Goal: Transaction & Acquisition: Purchase product/service

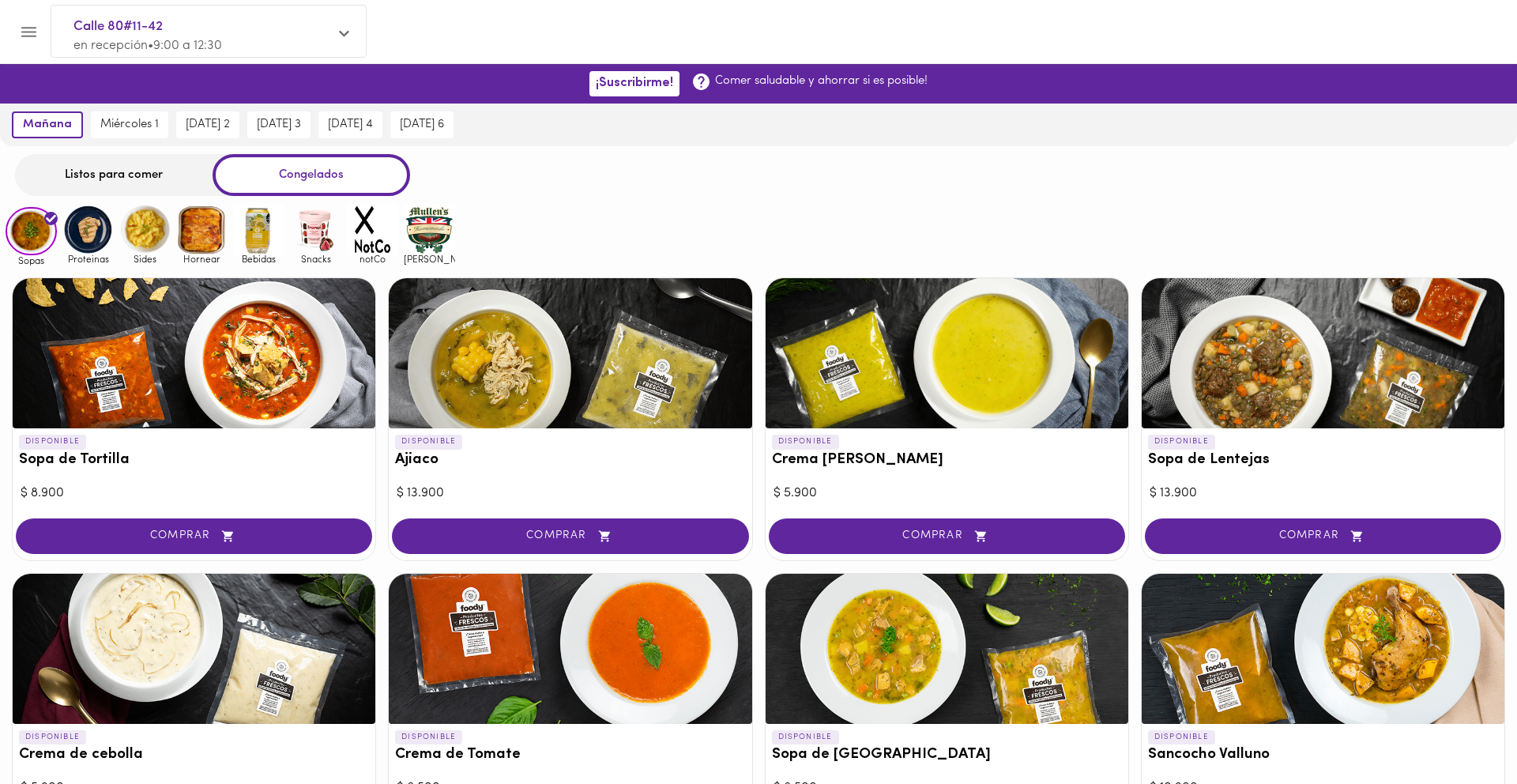
click at [95, 176] on div "Listos para comer" at bounding box center [113, 175] width 197 height 42
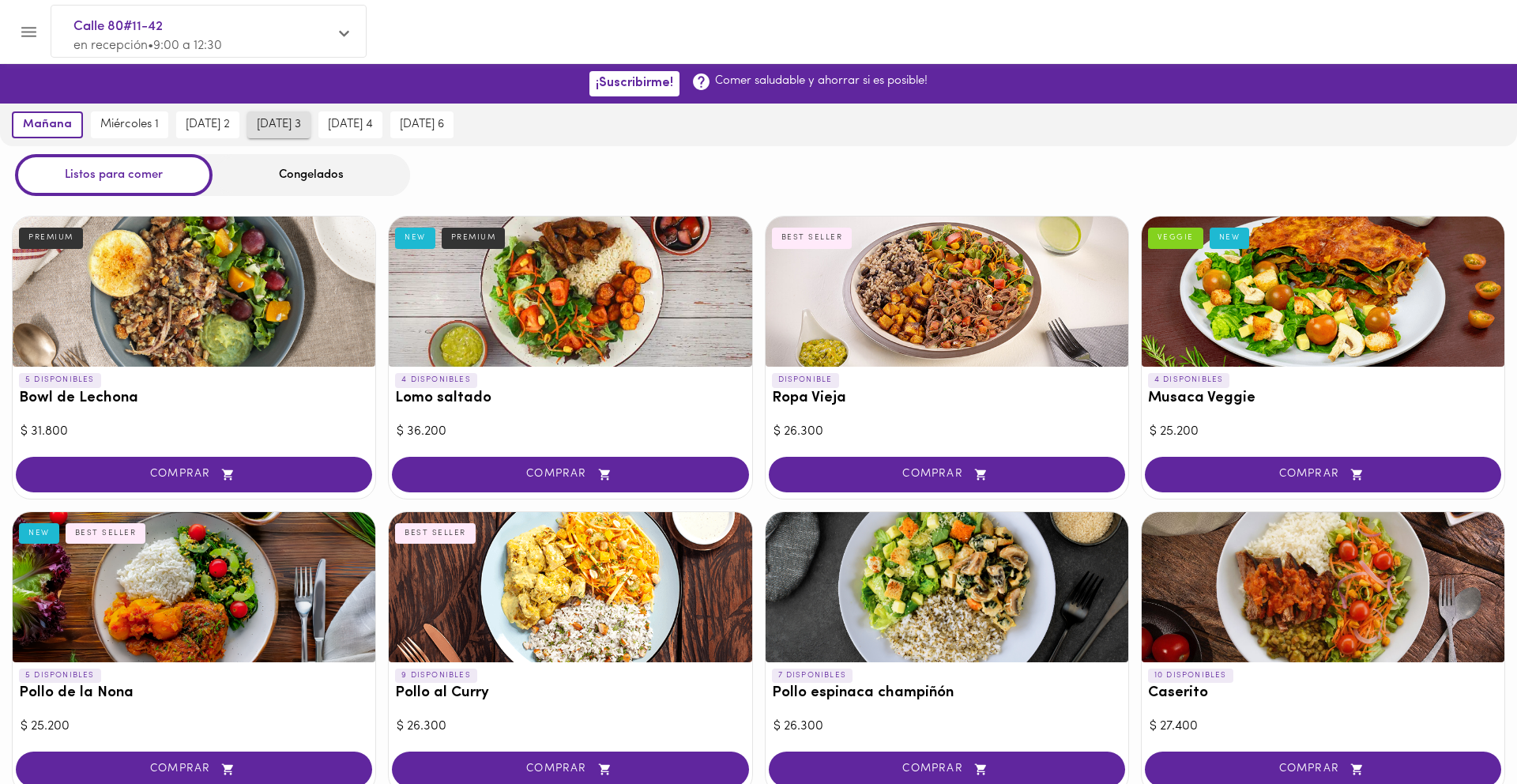
click at [287, 120] on span "[DATE] 3" at bounding box center [278, 125] width 44 height 14
click at [289, 184] on div "Congelados" at bounding box center [311, 175] width 197 height 42
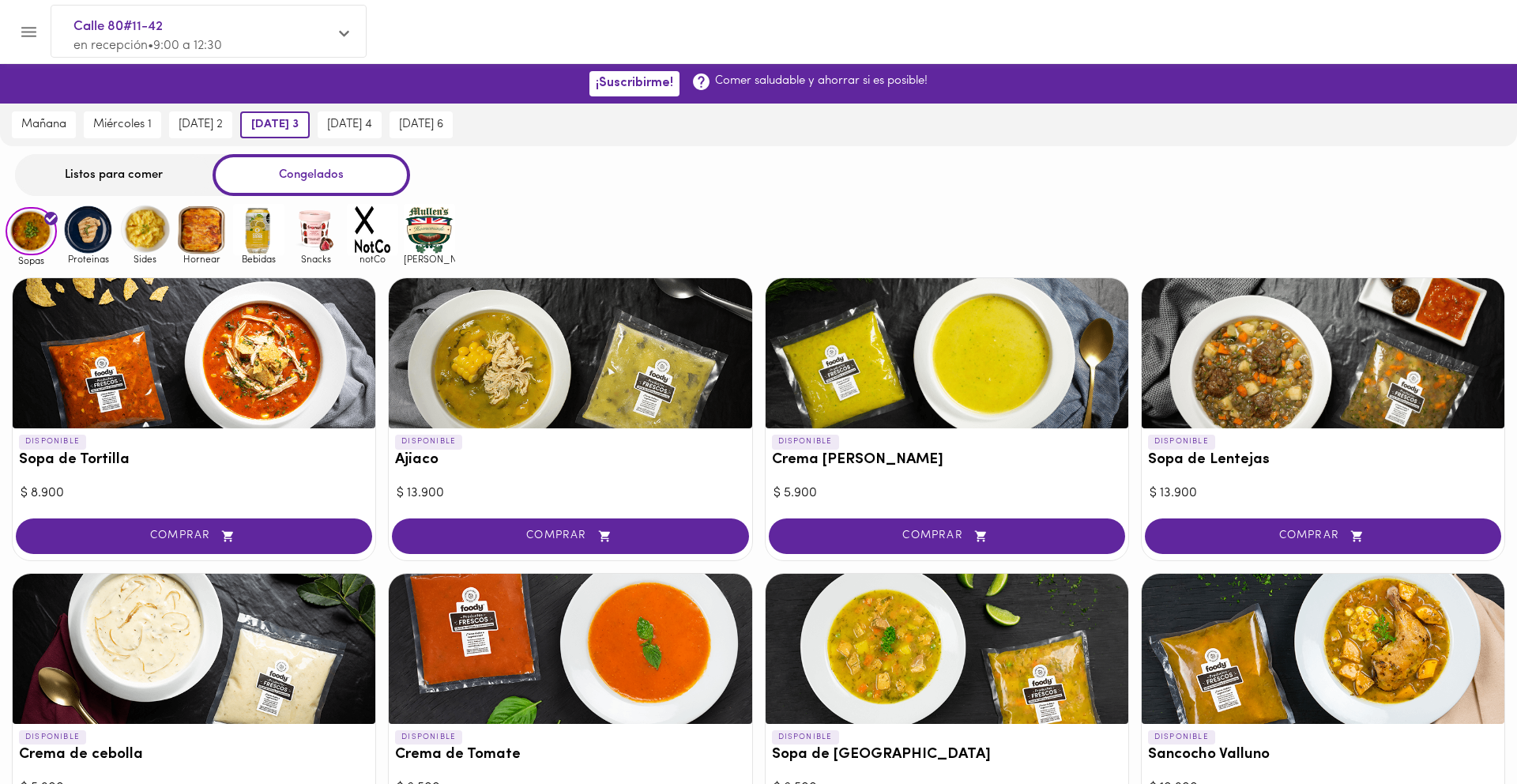
click at [86, 238] on img at bounding box center [87, 229] width 51 height 51
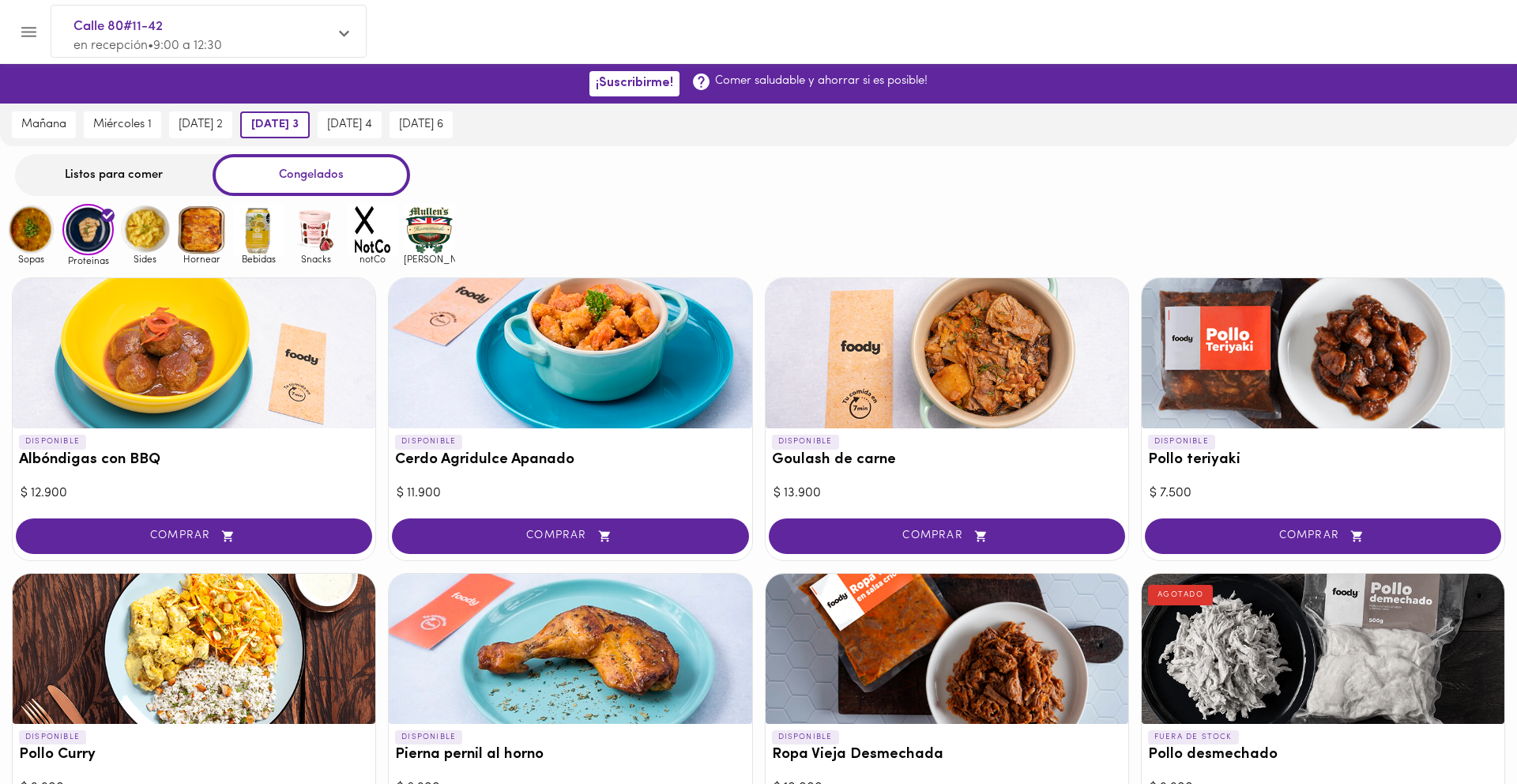
click at [144, 237] on img at bounding box center [145, 229] width 51 height 51
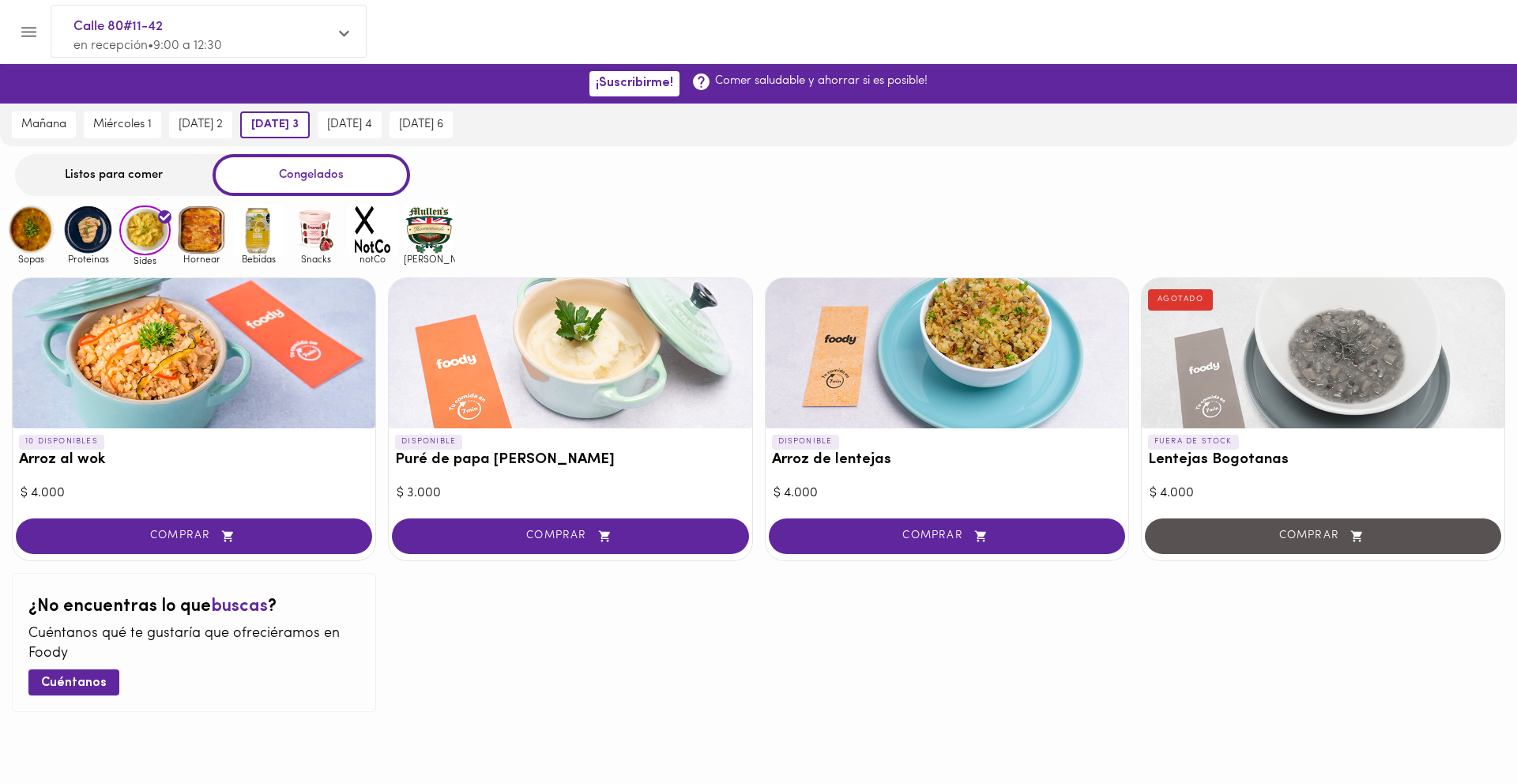
click at [203, 247] on img at bounding box center [202, 229] width 51 height 51
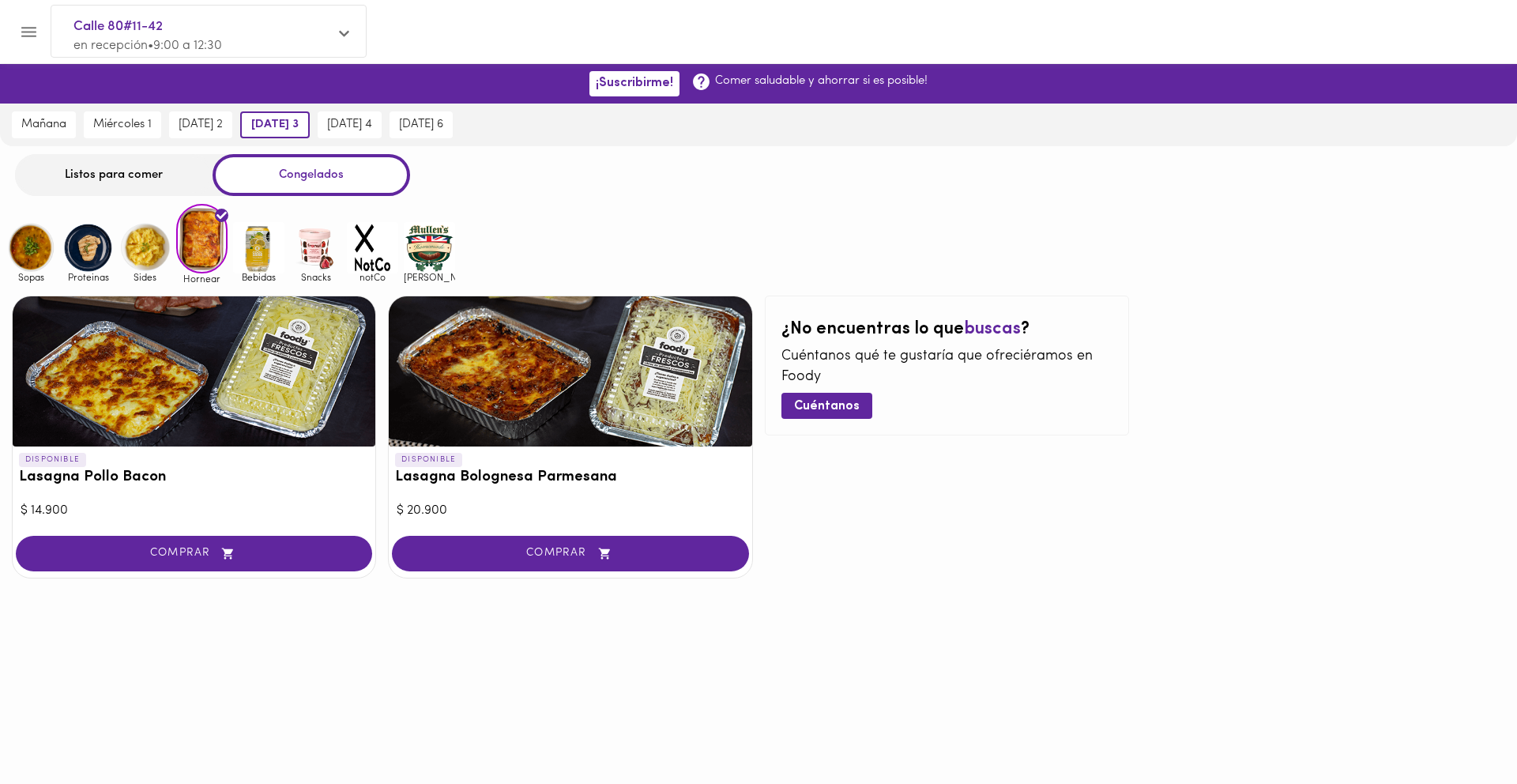
click at [313, 245] on img at bounding box center [315, 248] width 51 height 51
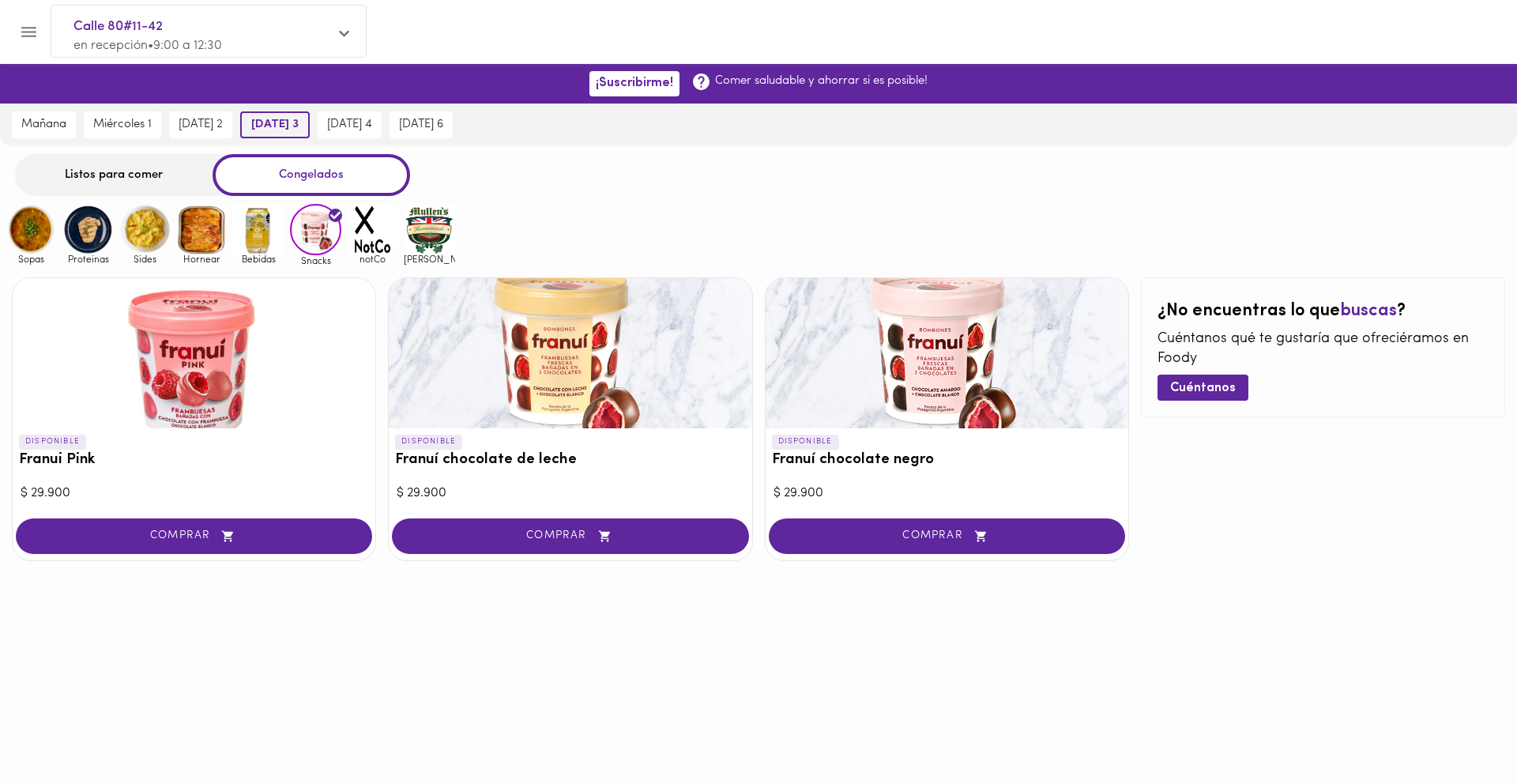
click at [292, 118] on span "[DATE] 3" at bounding box center [275, 125] width 48 height 14
click at [223, 546] on button "COMPRAR" at bounding box center [194, 536] width 357 height 35
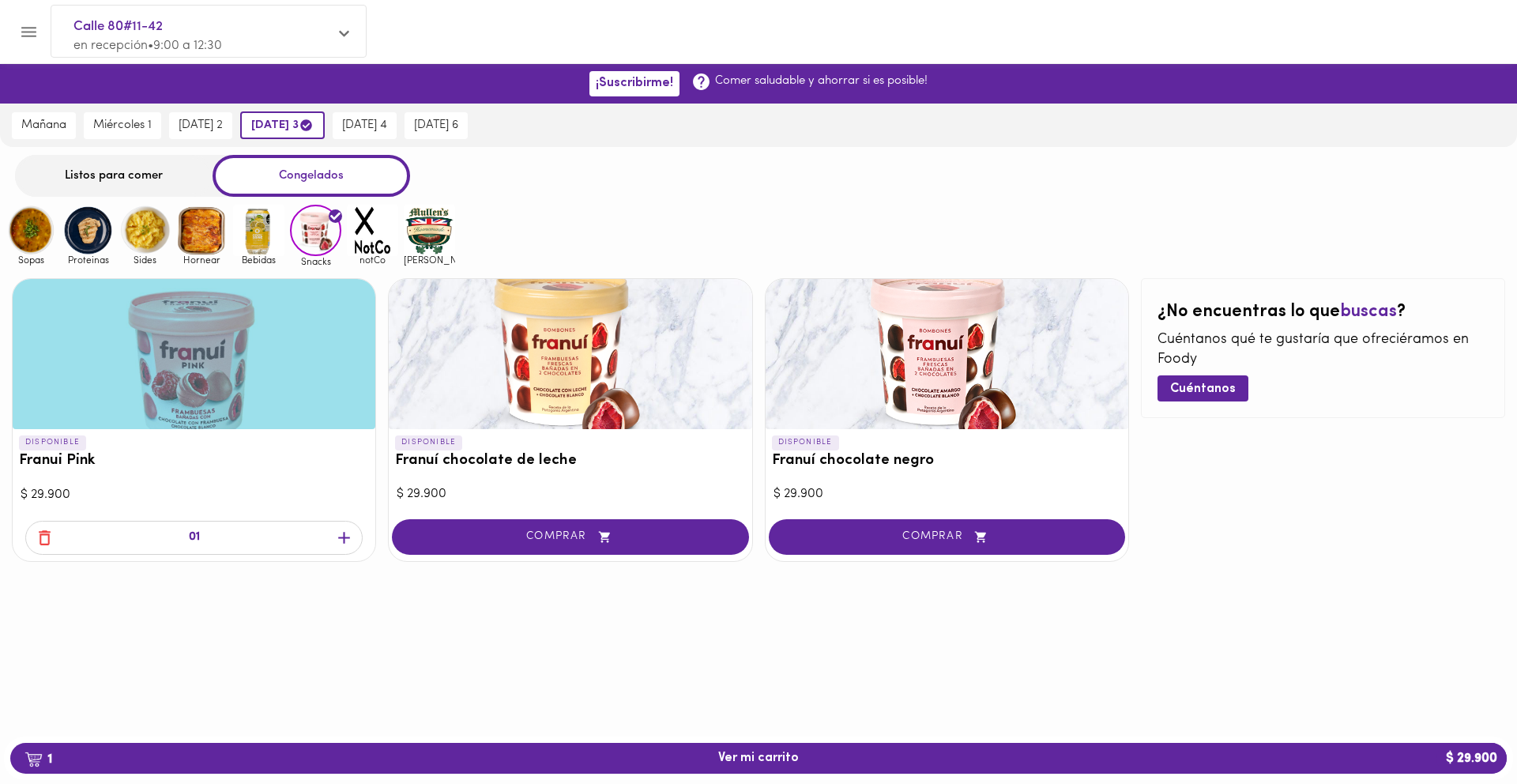
click at [255, 243] on img at bounding box center [258, 230] width 51 height 51
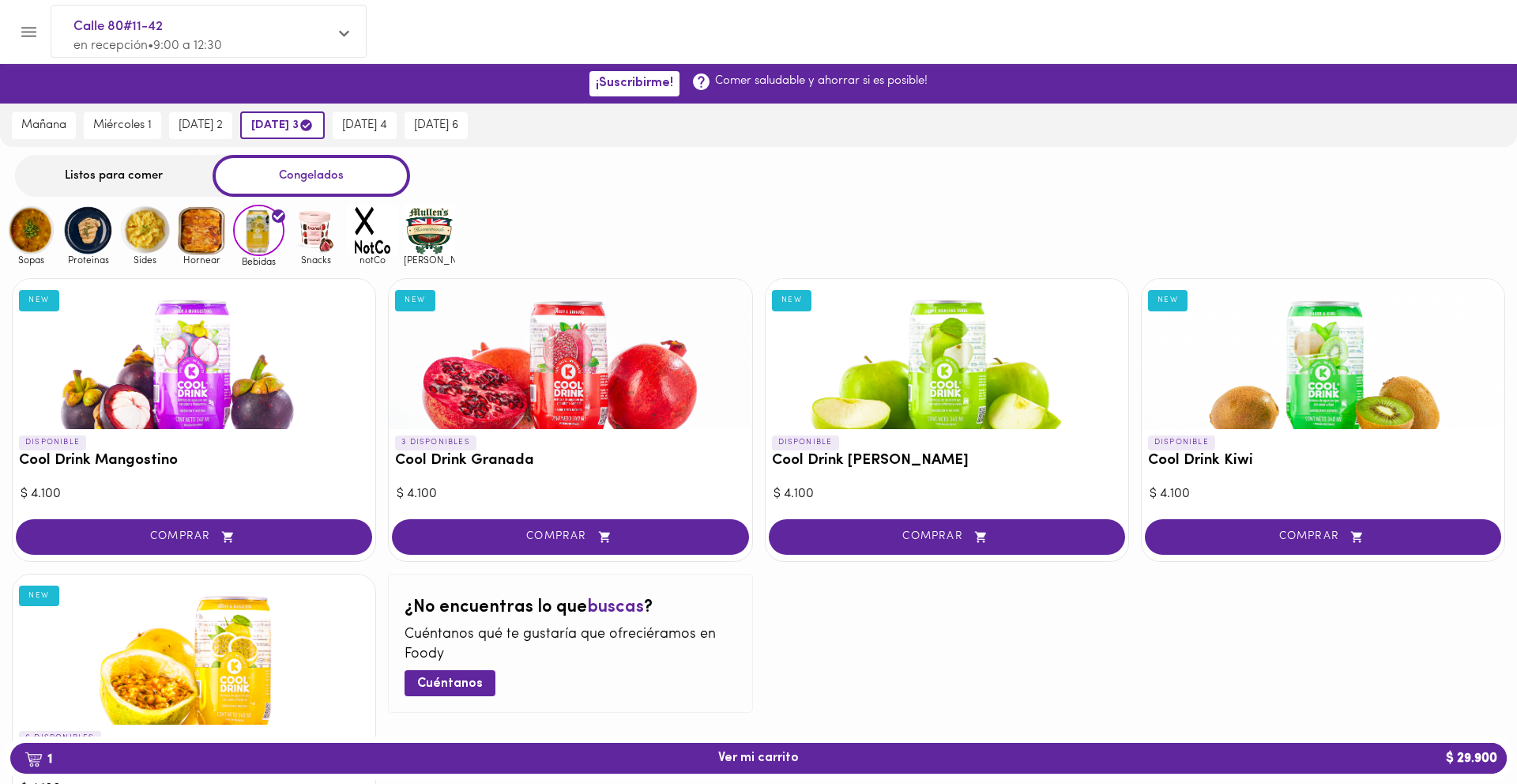
click at [208, 236] on img at bounding box center [202, 230] width 51 height 51
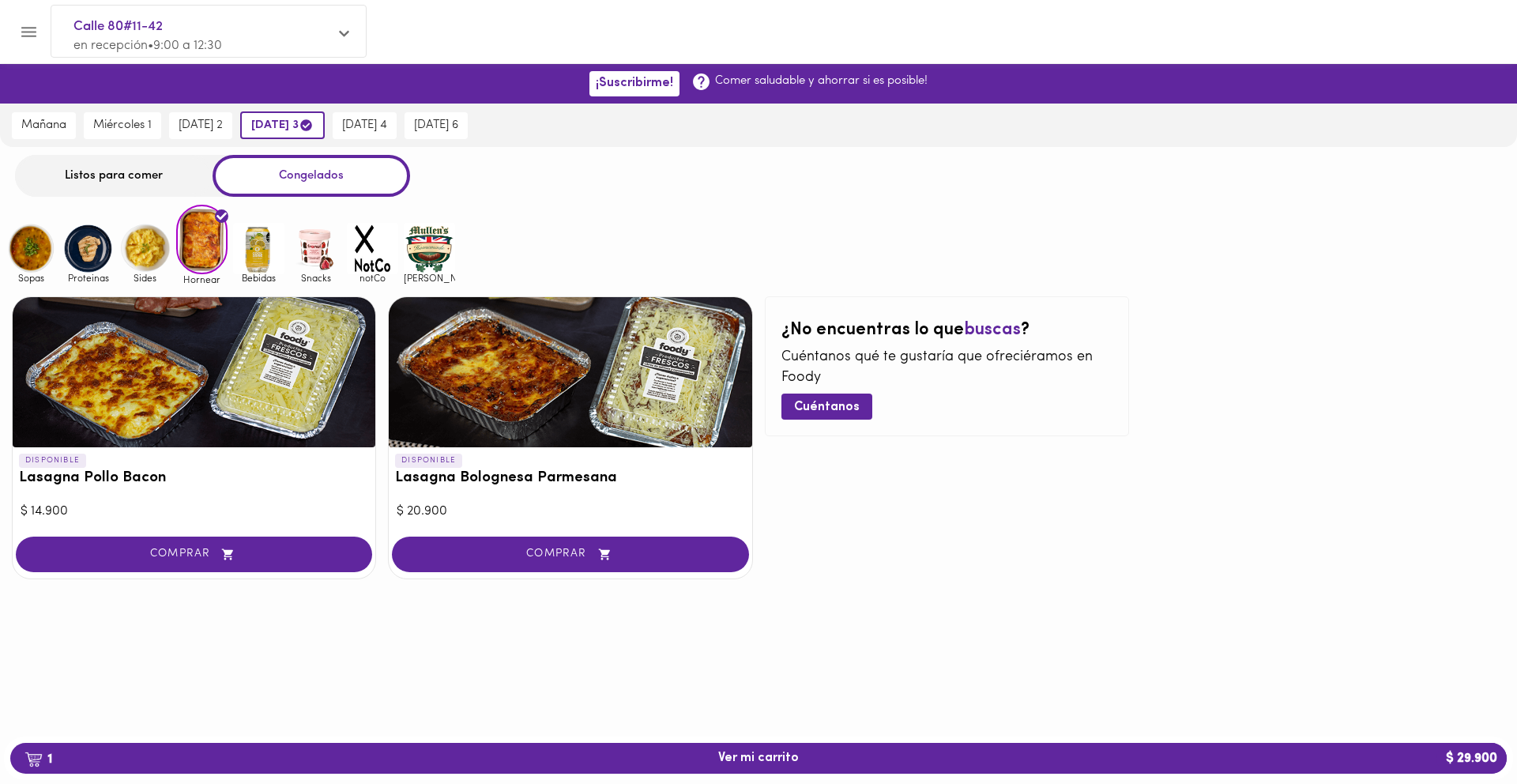
click at [151, 242] on img at bounding box center [145, 248] width 51 height 51
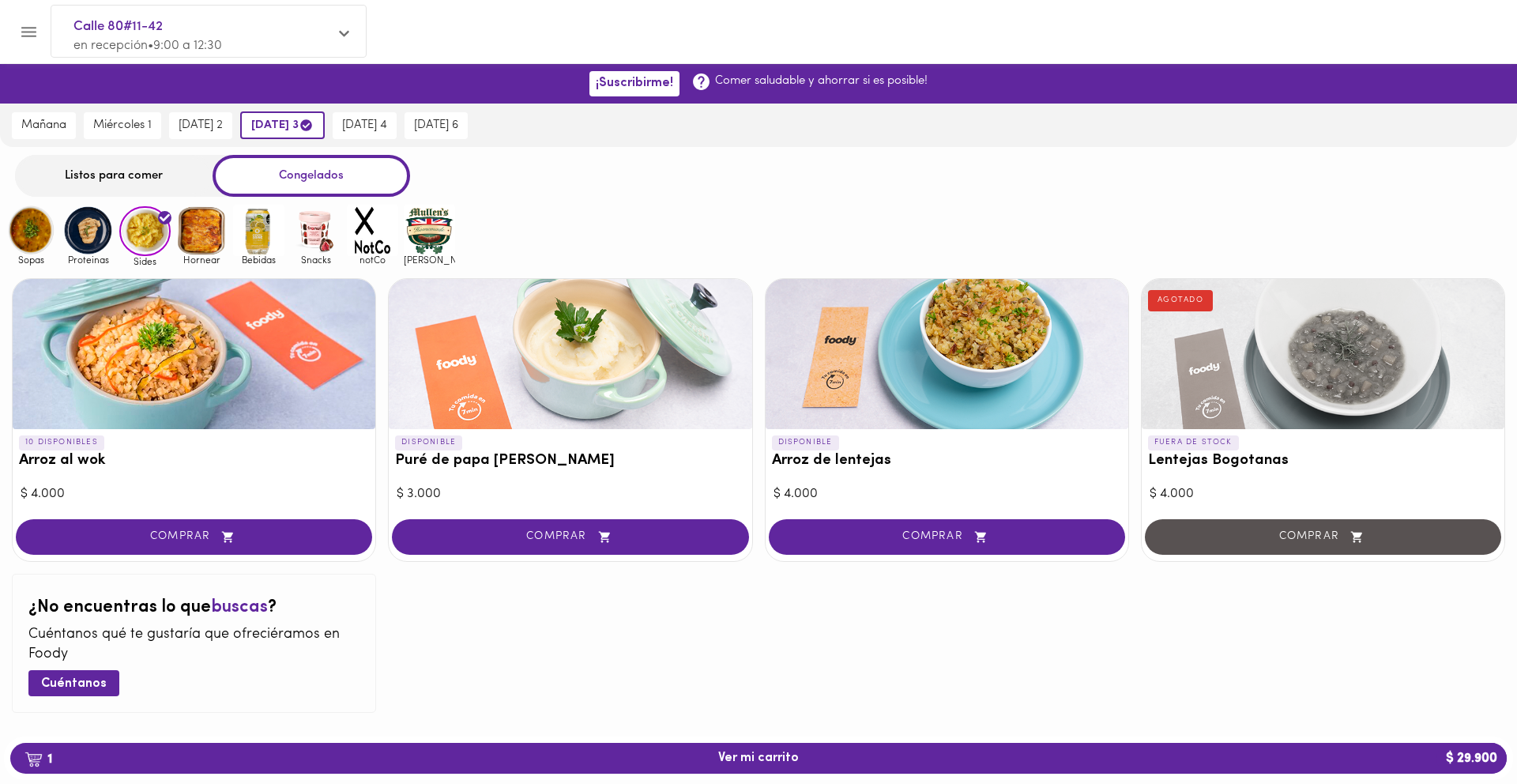
click at [98, 235] on img at bounding box center [87, 230] width 51 height 51
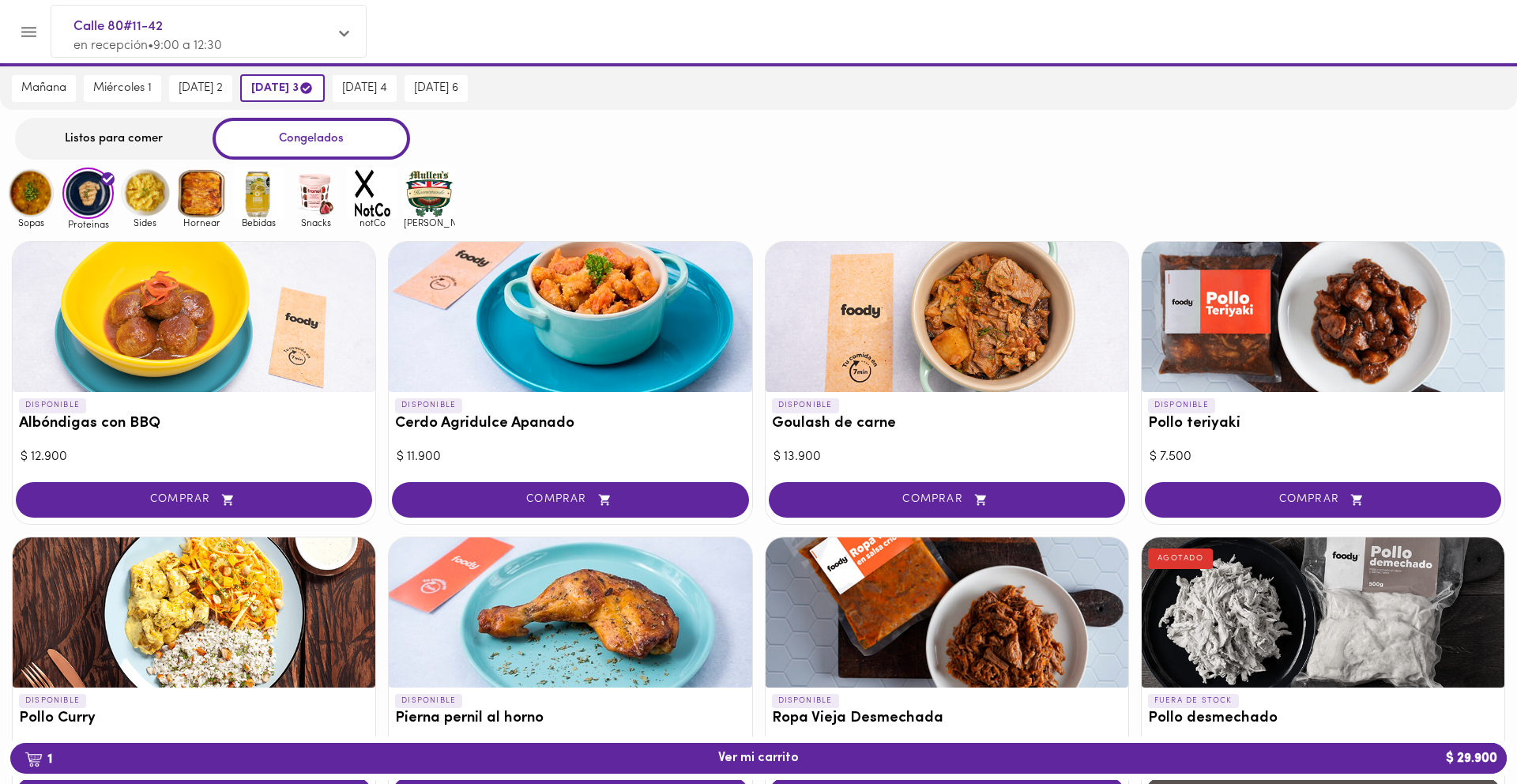
scroll to position [30, 0]
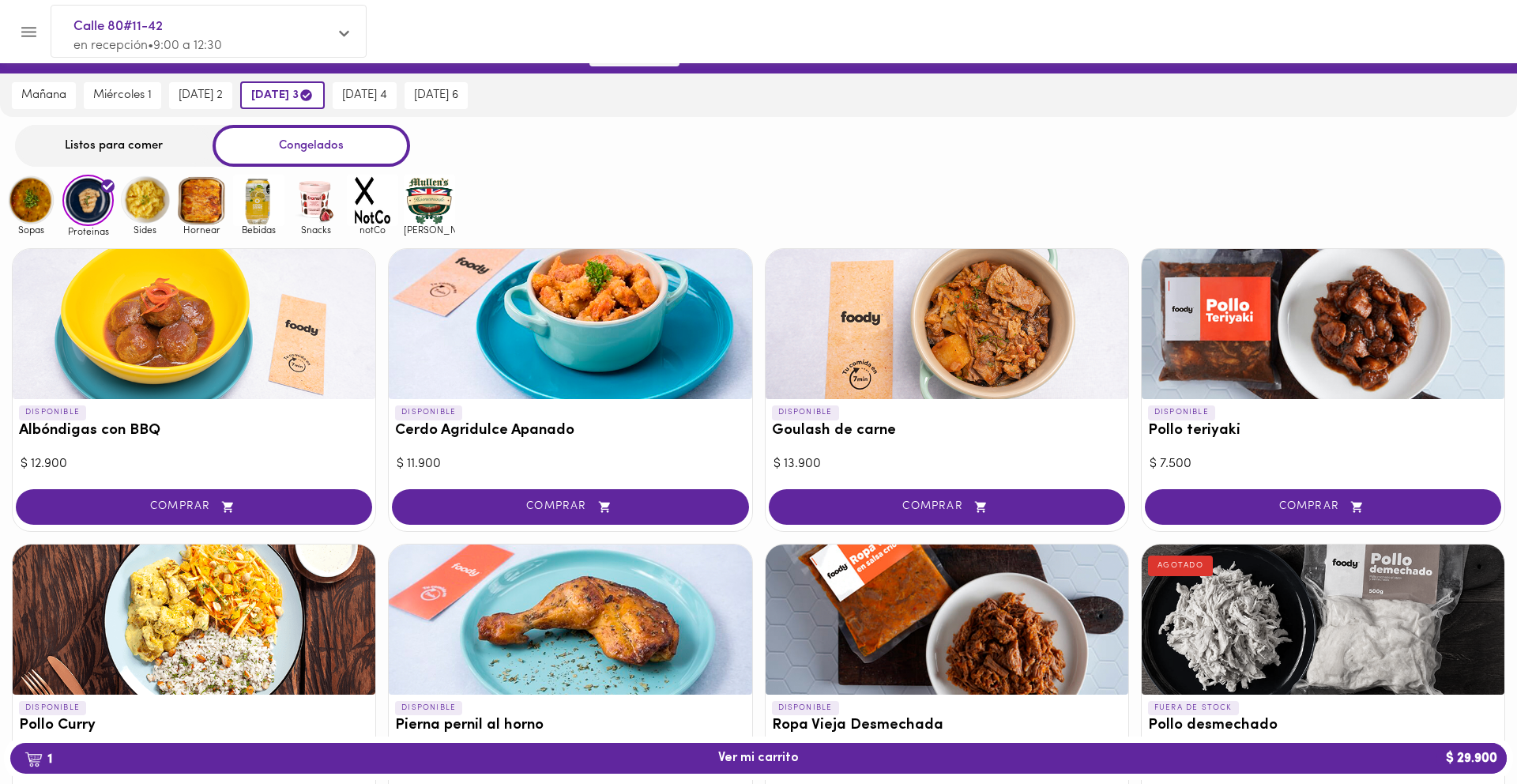
click at [201, 211] on img at bounding box center [202, 200] width 51 height 51
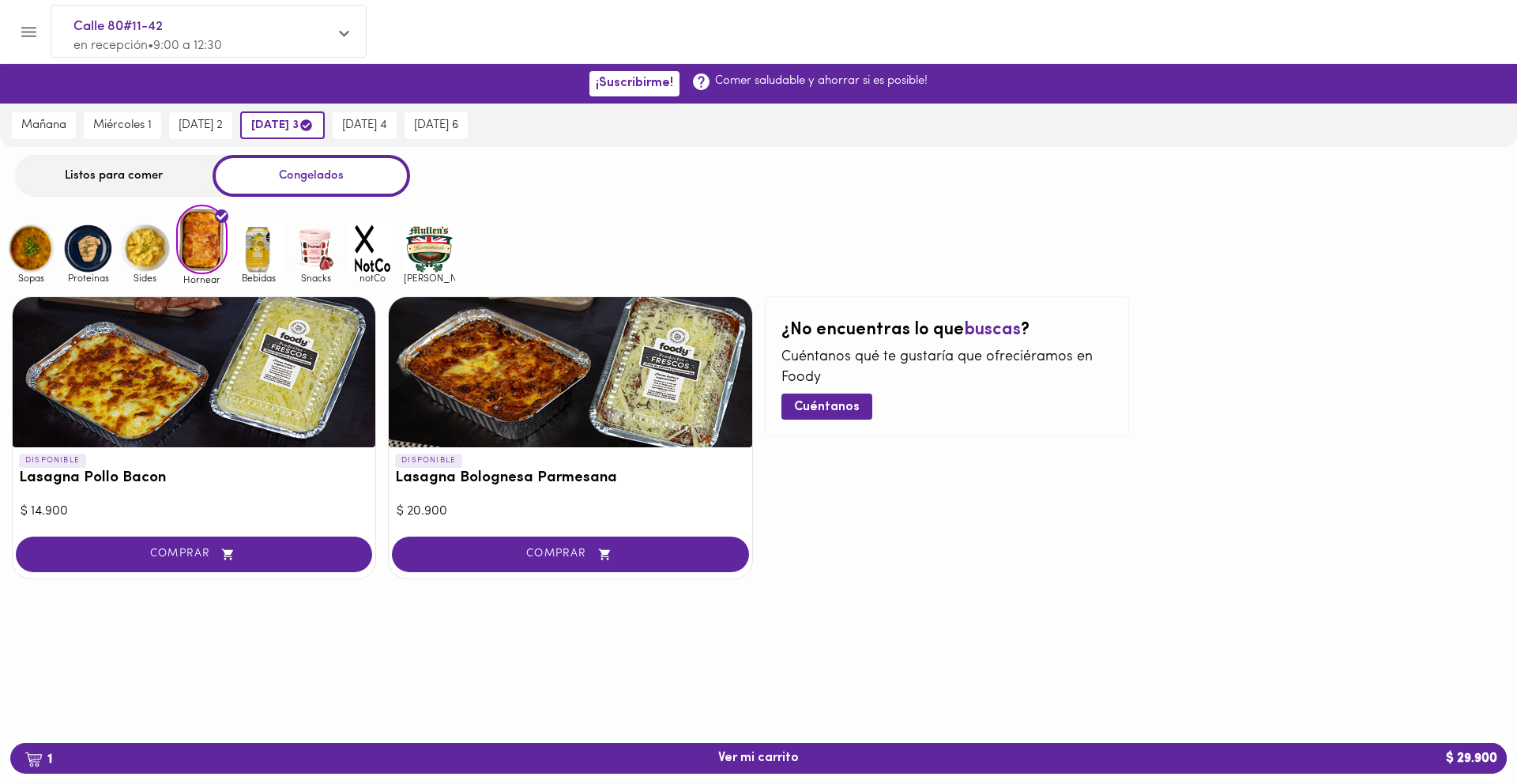
click at [493, 387] on div at bounding box center [570, 372] width 363 height 150
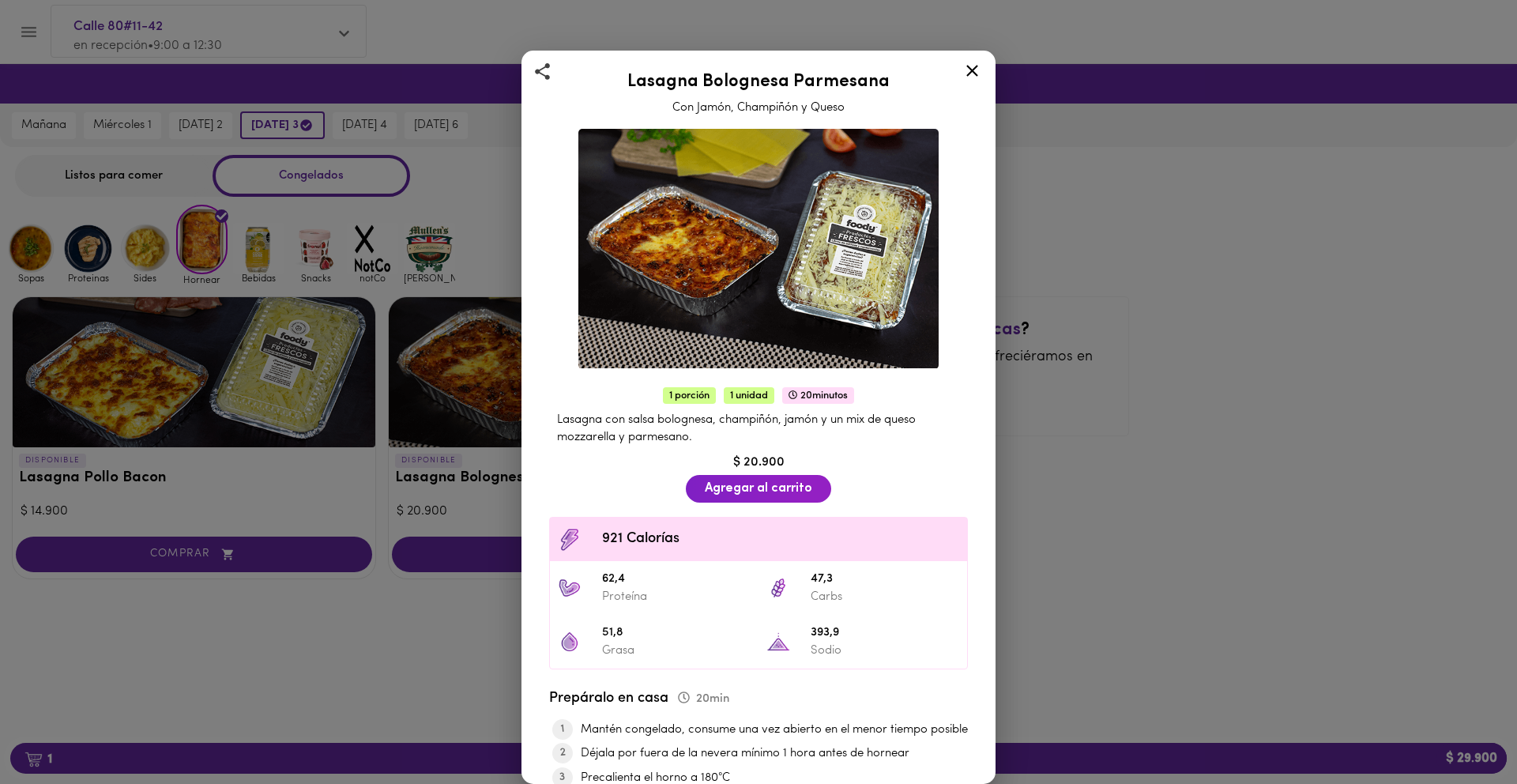
click at [965, 70] on icon at bounding box center [972, 71] width 20 height 20
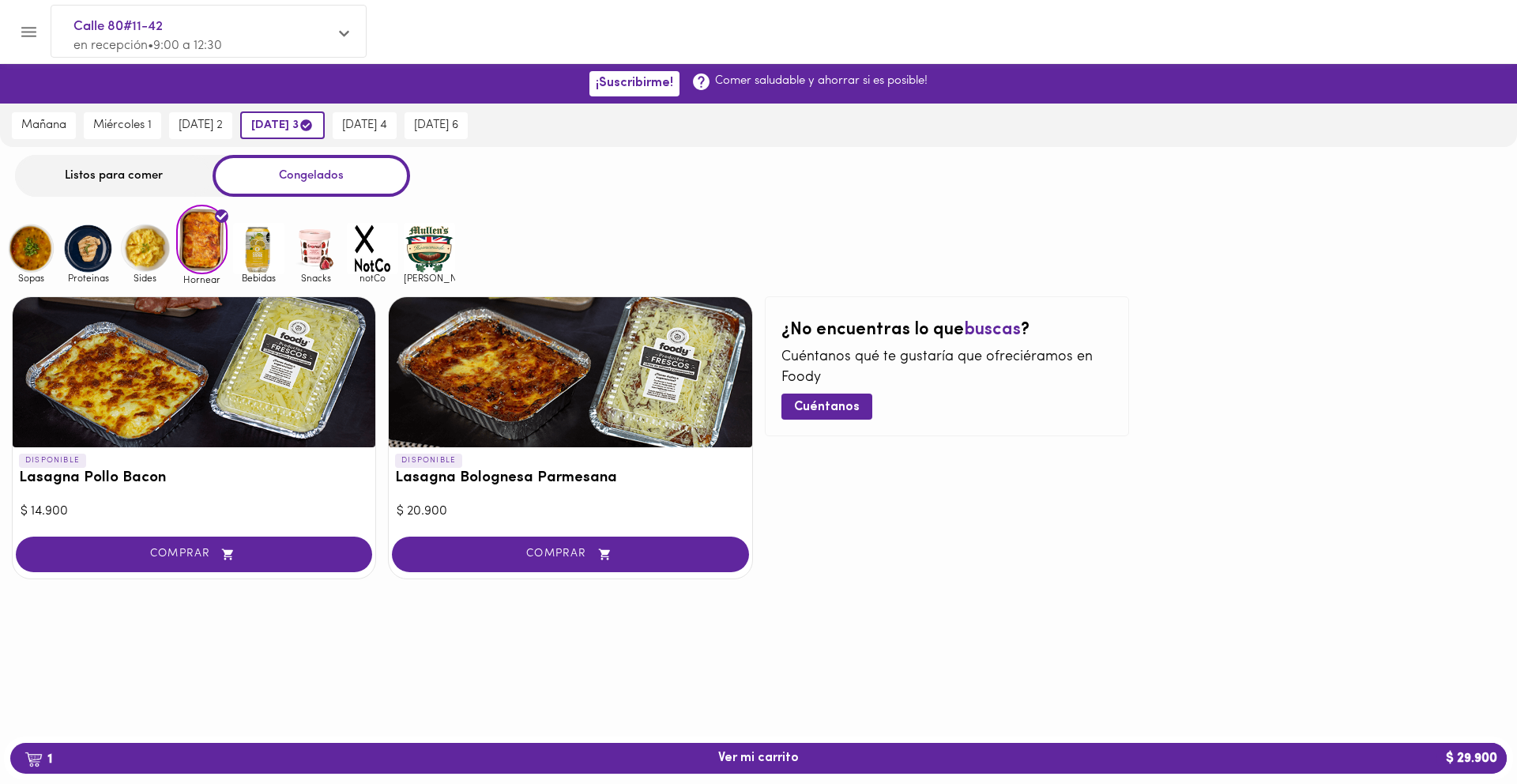
click at [283, 397] on div at bounding box center [194, 372] width 363 height 150
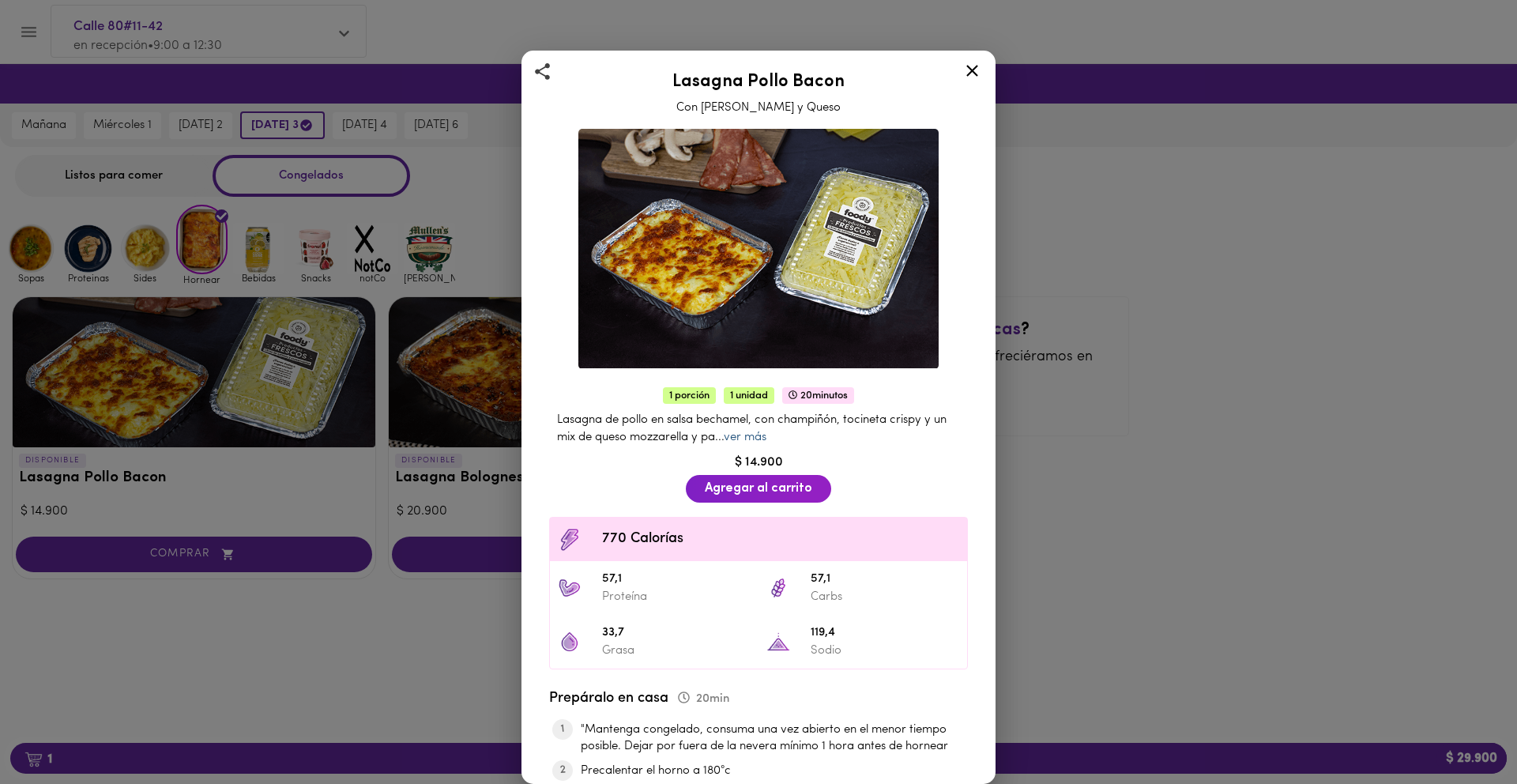
click at [758, 437] on link "ver más" at bounding box center [745, 437] width 42 height 12
click at [976, 77] on icon at bounding box center [972, 71] width 20 height 20
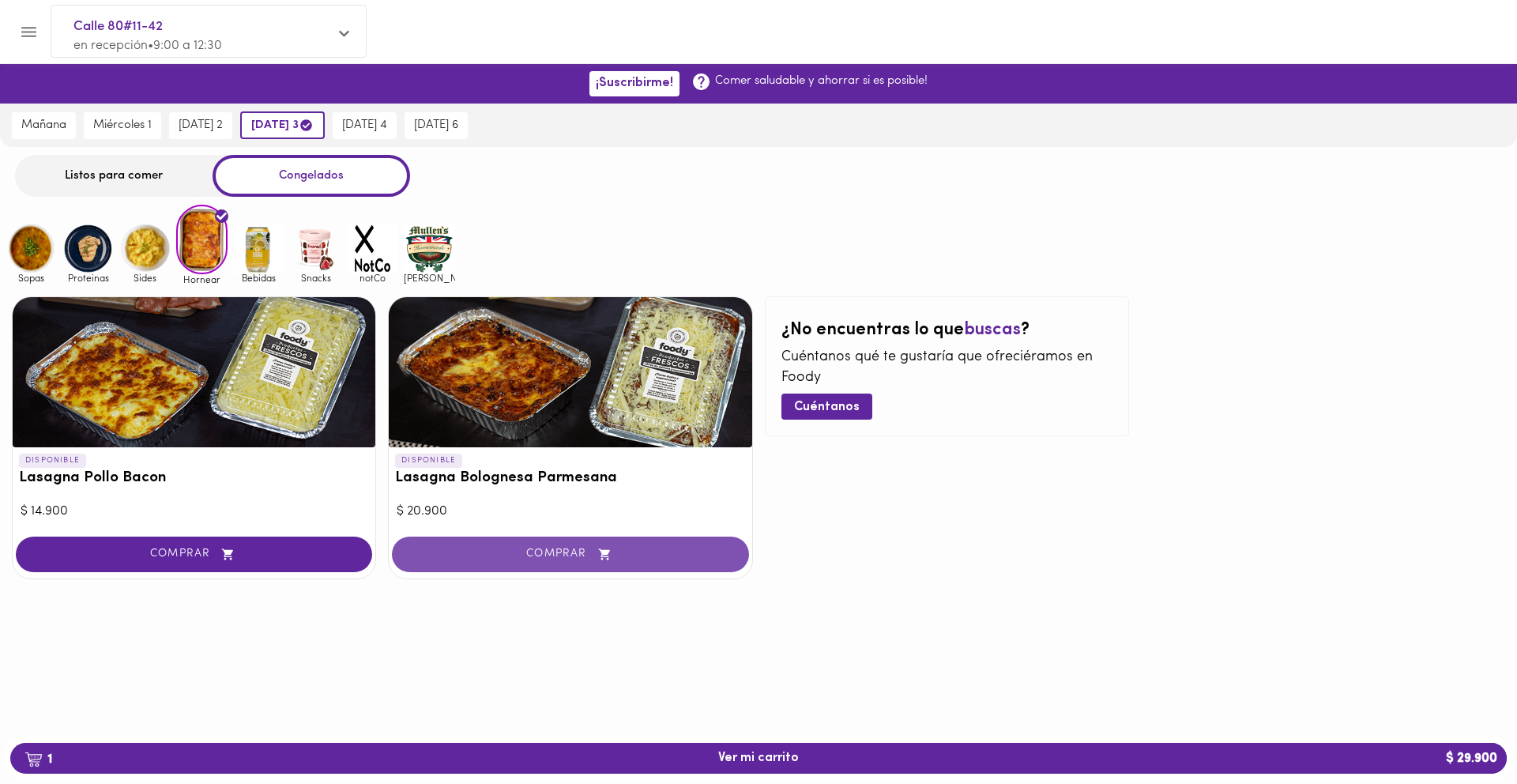
click at [548, 556] on span "COMPRAR" at bounding box center [570, 554] width 317 height 14
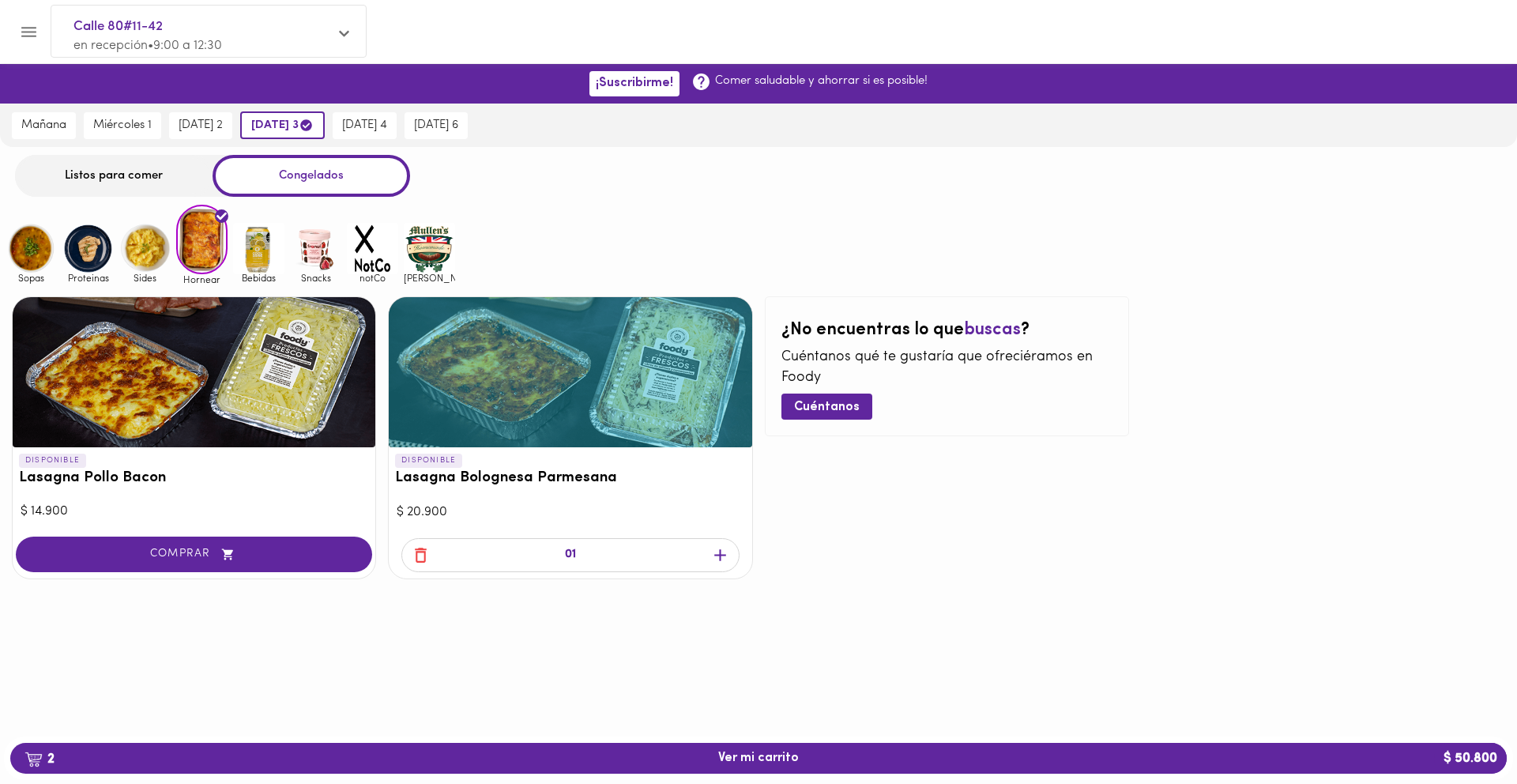
click at [595, 631] on div at bounding box center [758, 630] width 1517 height 79
click at [140, 256] on img at bounding box center [145, 248] width 51 height 51
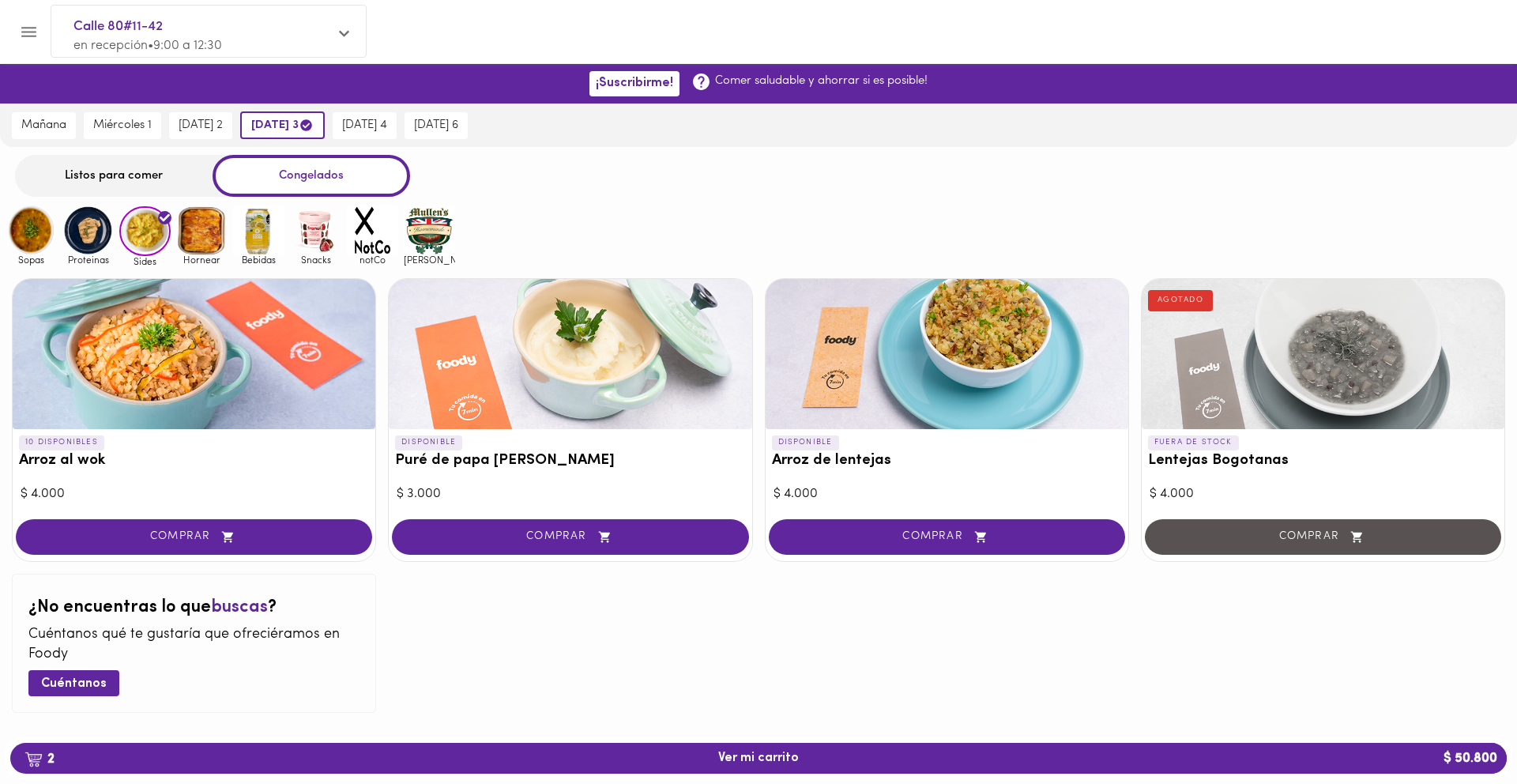
click at [68, 232] on img at bounding box center [87, 230] width 51 height 51
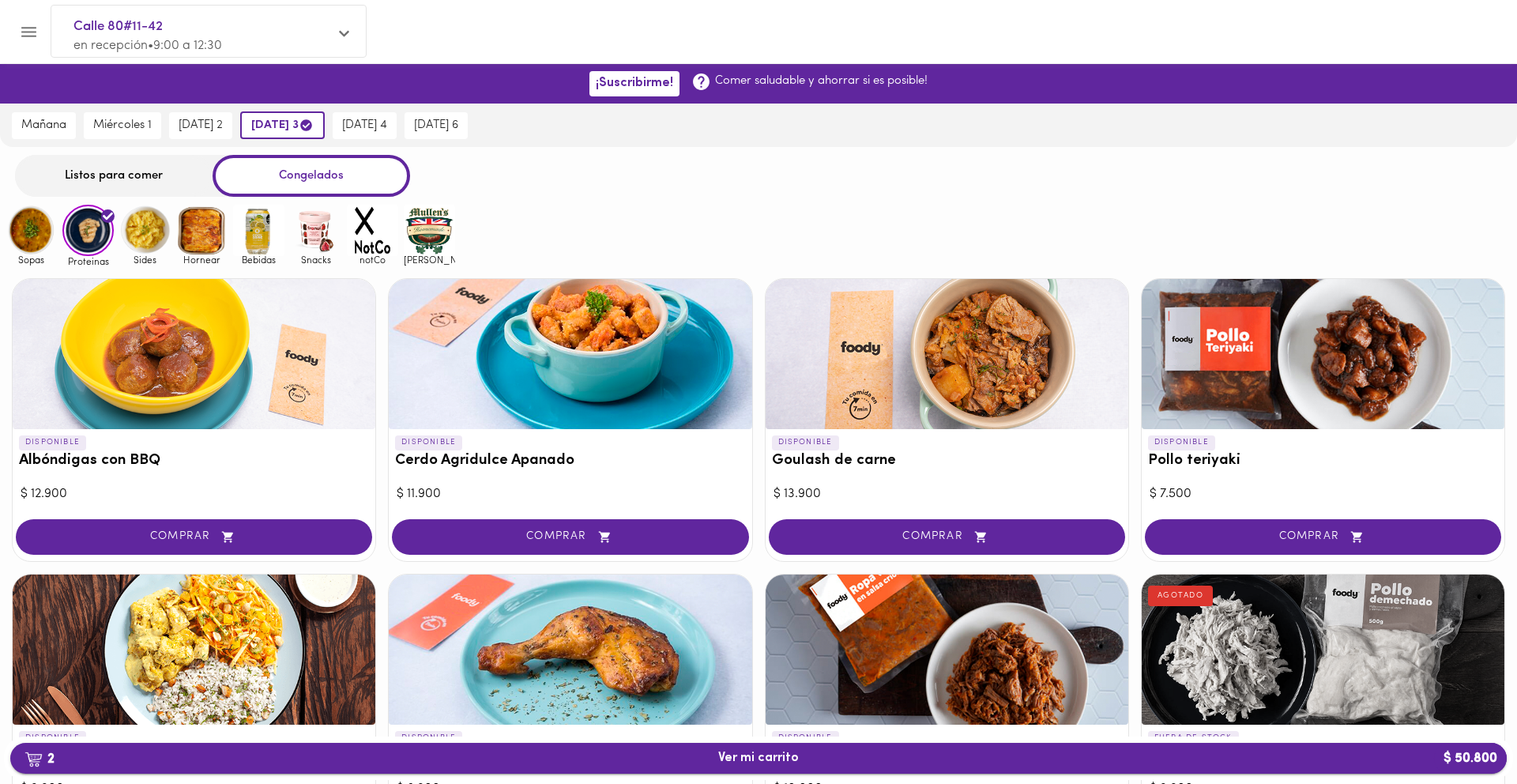
click at [682, 759] on span "2 Ver mi carrito $ 50.800" at bounding box center [758, 758] width 1471 height 15
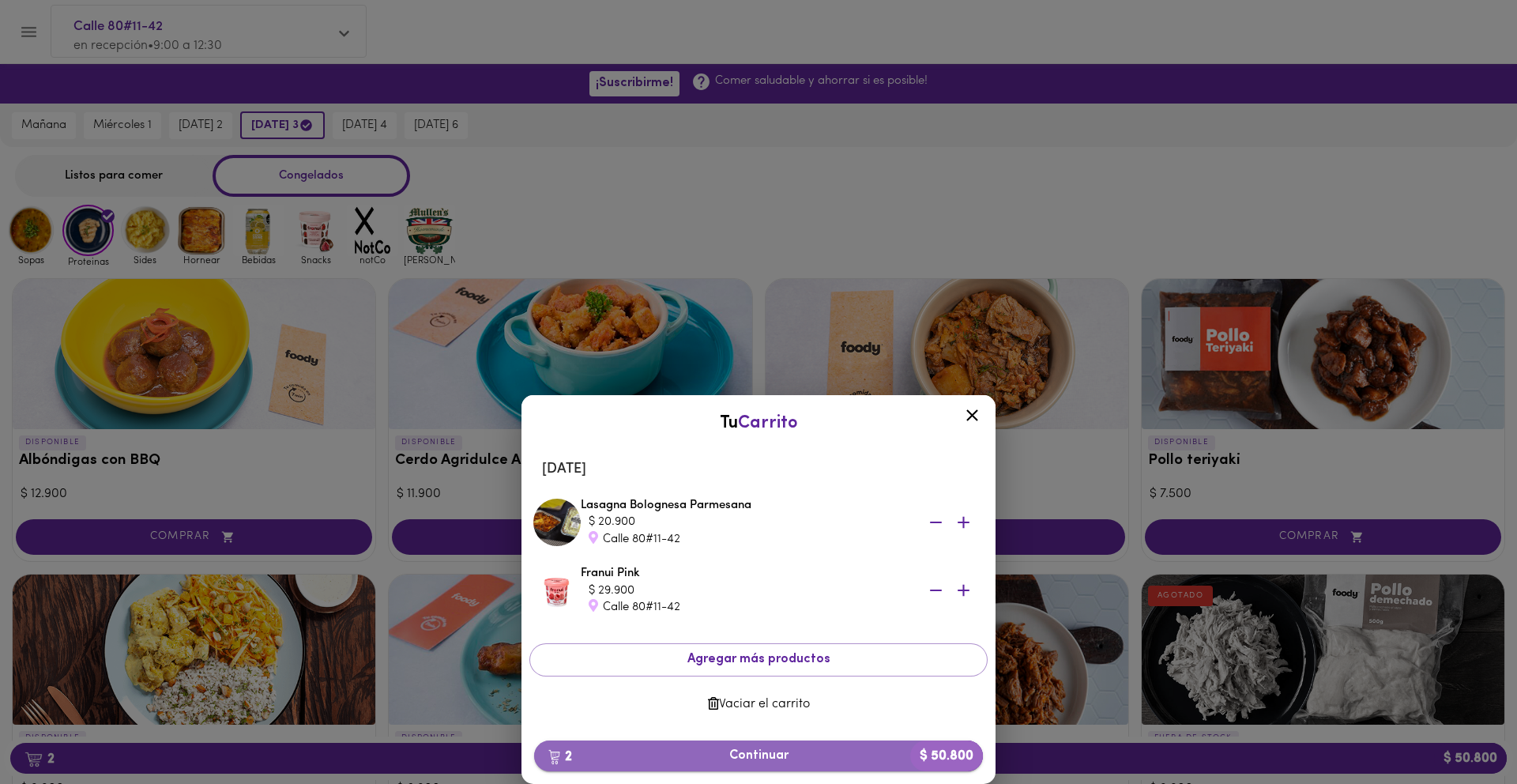
click at [729, 752] on span "2 Continuar $ 50.800" at bounding box center [758, 755] width 423 height 15
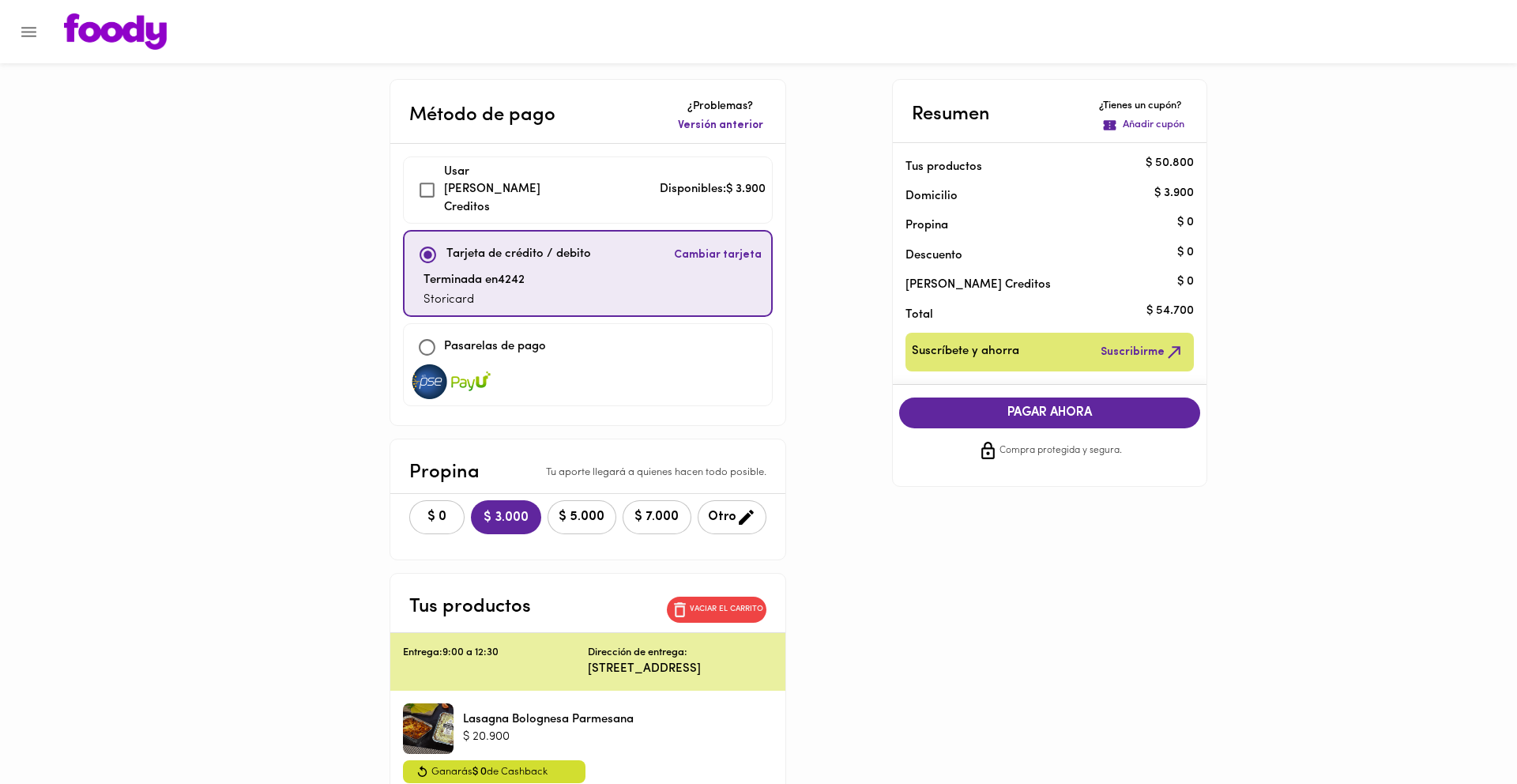
checkbox input "true"
click at [420, 509] on span "$ 0" at bounding box center [437, 517] width 35 height 15
click at [1023, 405] on span "PAGAR AHORA" at bounding box center [1050, 412] width 270 height 15
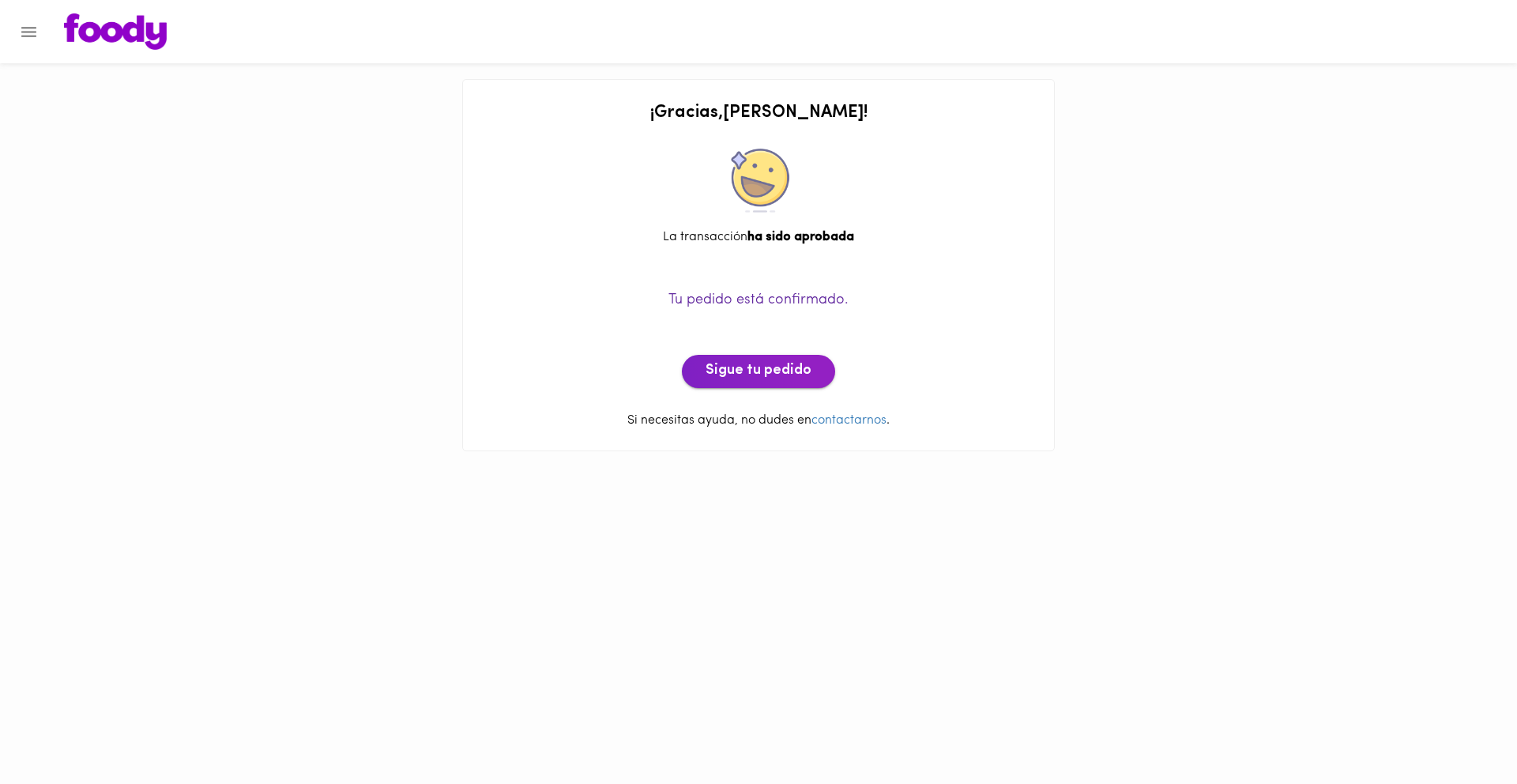
click at [754, 358] on button "Sigue tu pedido" at bounding box center [758, 371] width 153 height 33
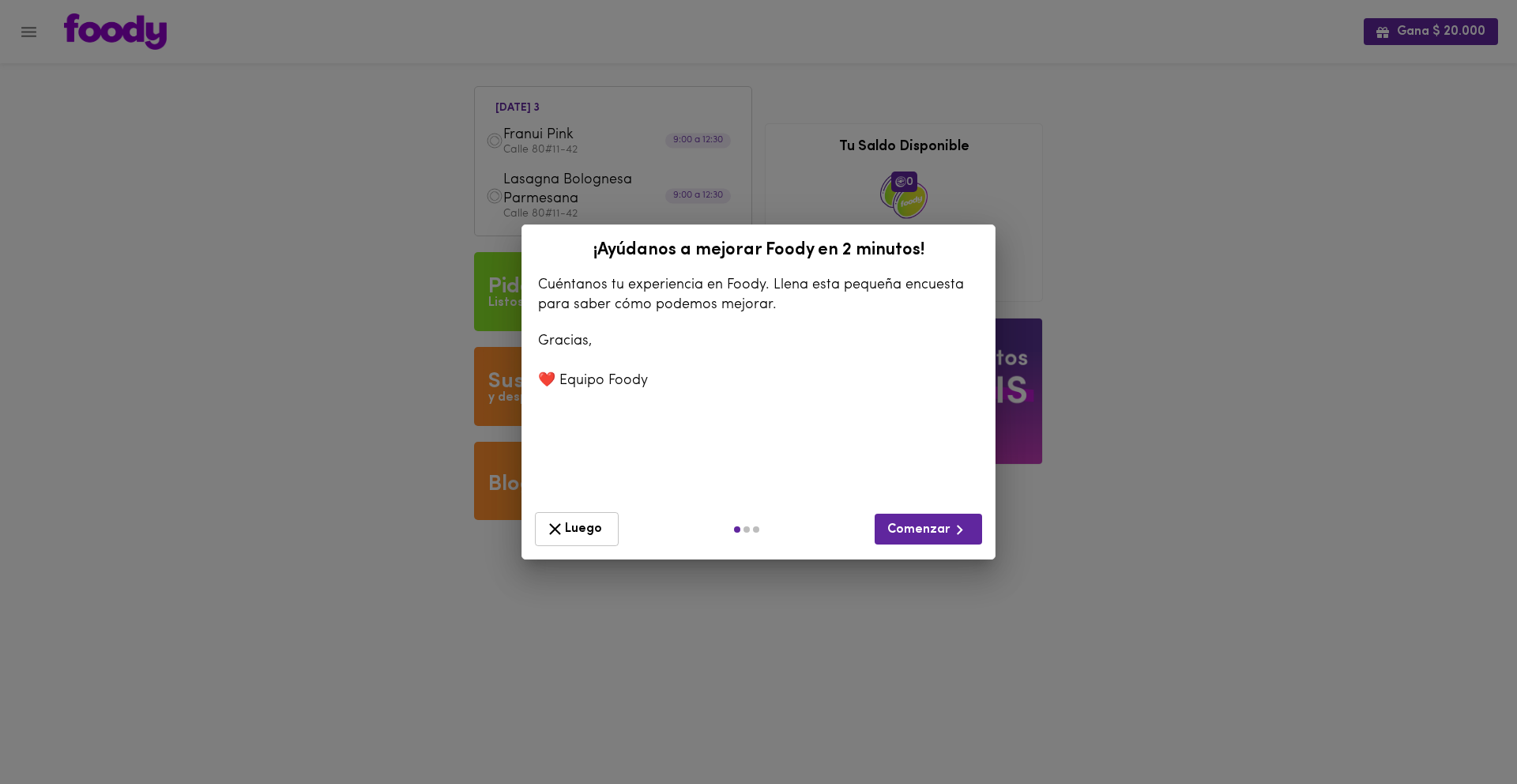
click at [591, 532] on span "Luego" at bounding box center [576, 529] width 63 height 20
